Goal: Information Seeking & Learning: Learn about a topic

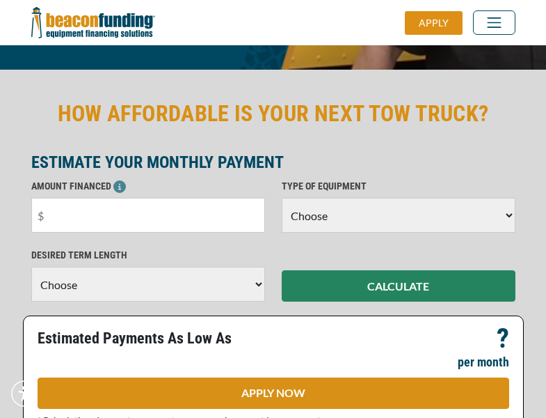
scroll to position [340, 0]
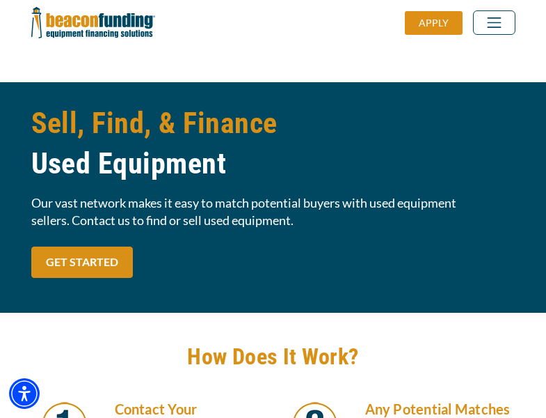
scroll to position [1183, 0]
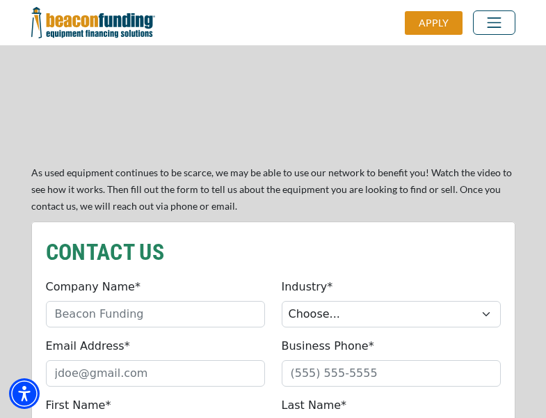
scroll to position [1183, 0]
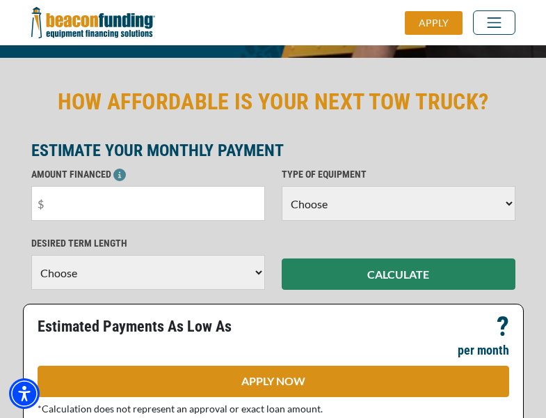
scroll to position [340, 0]
